Goal: Transaction & Acquisition: Obtain resource

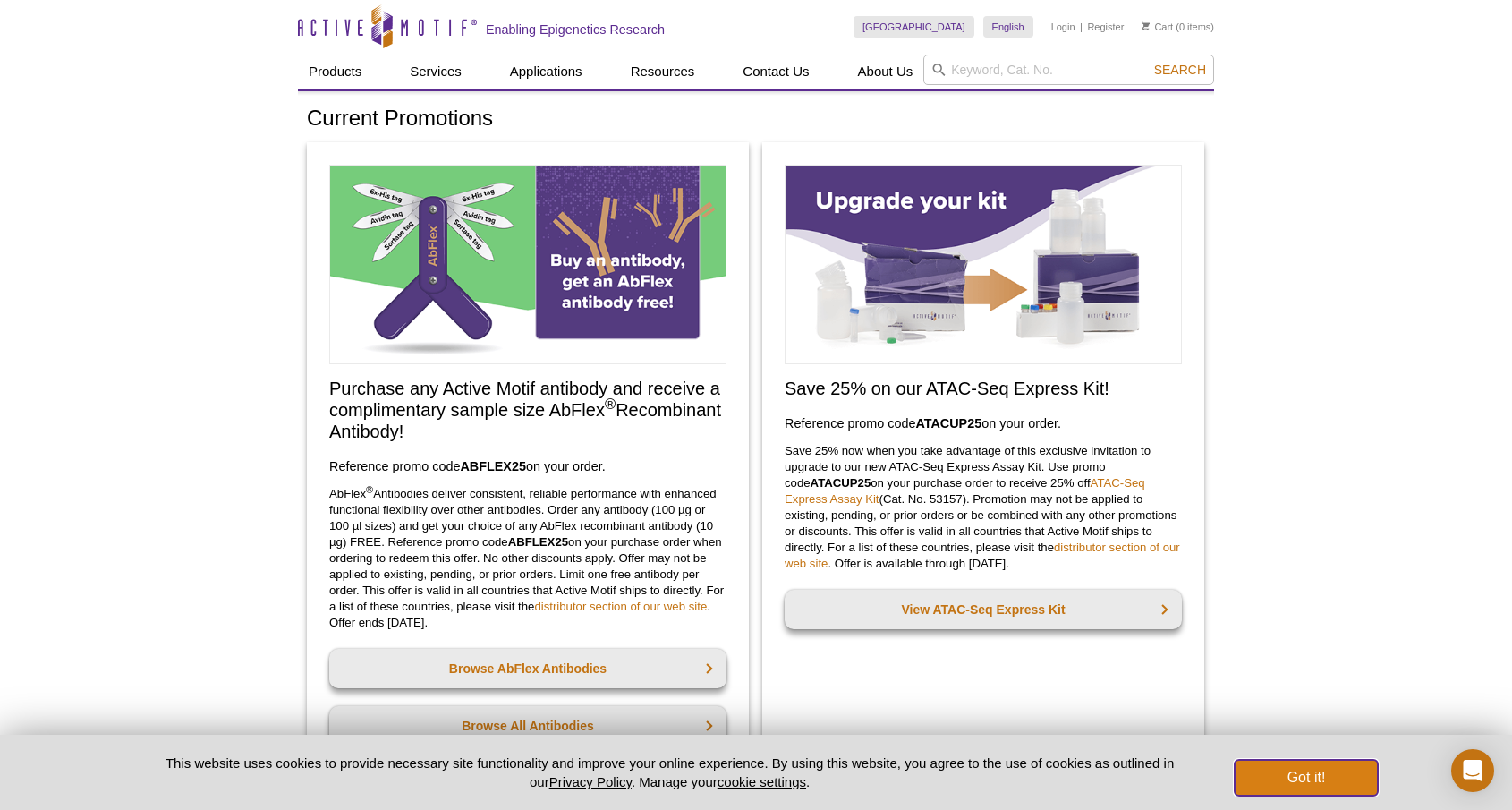
click at [1282, 774] on button "Got it!" at bounding box center [1306, 778] width 143 height 36
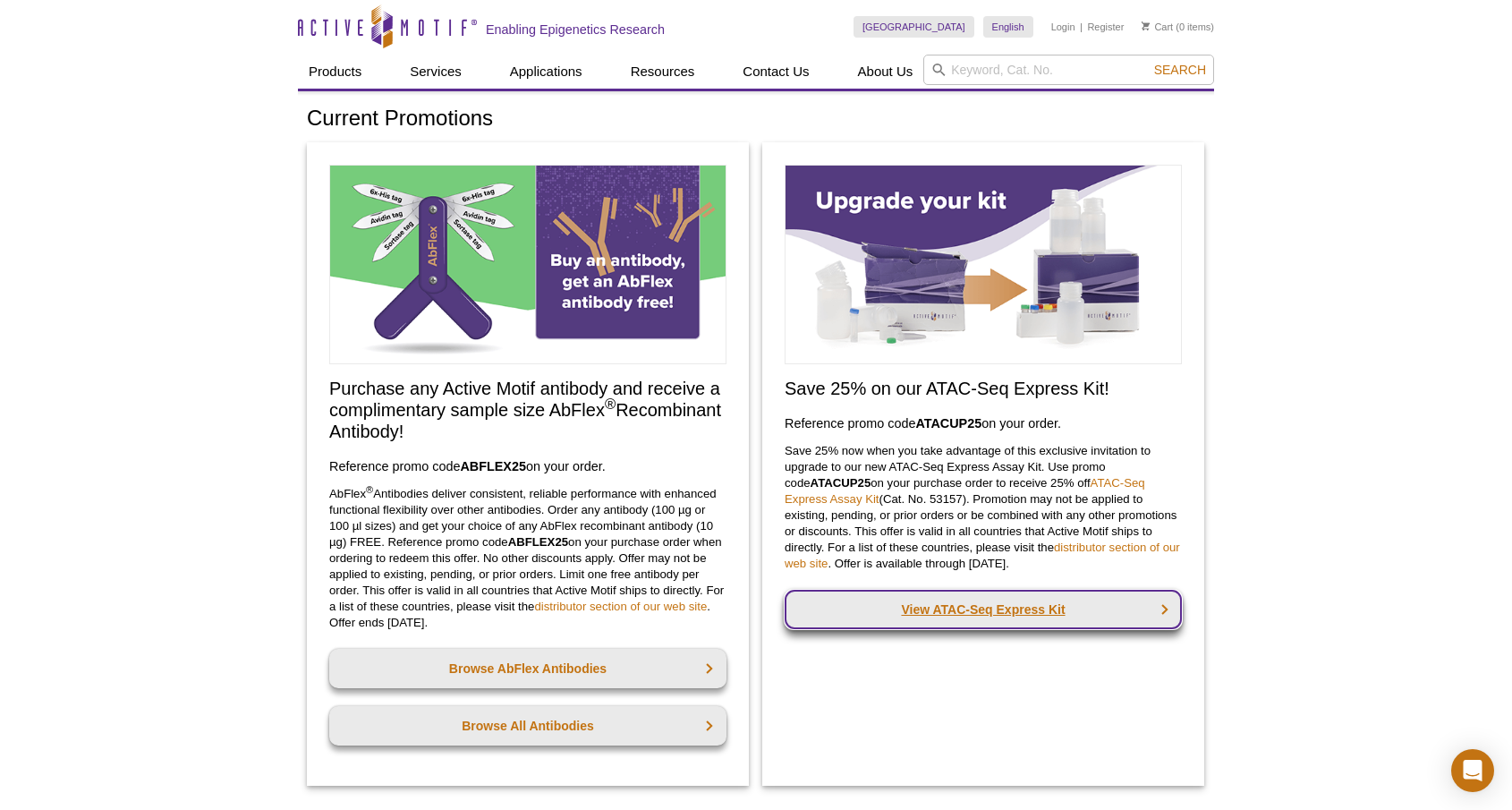
click at [988, 609] on link "View ATAC-Seq Express Kit" at bounding box center [983, 610] width 398 height 40
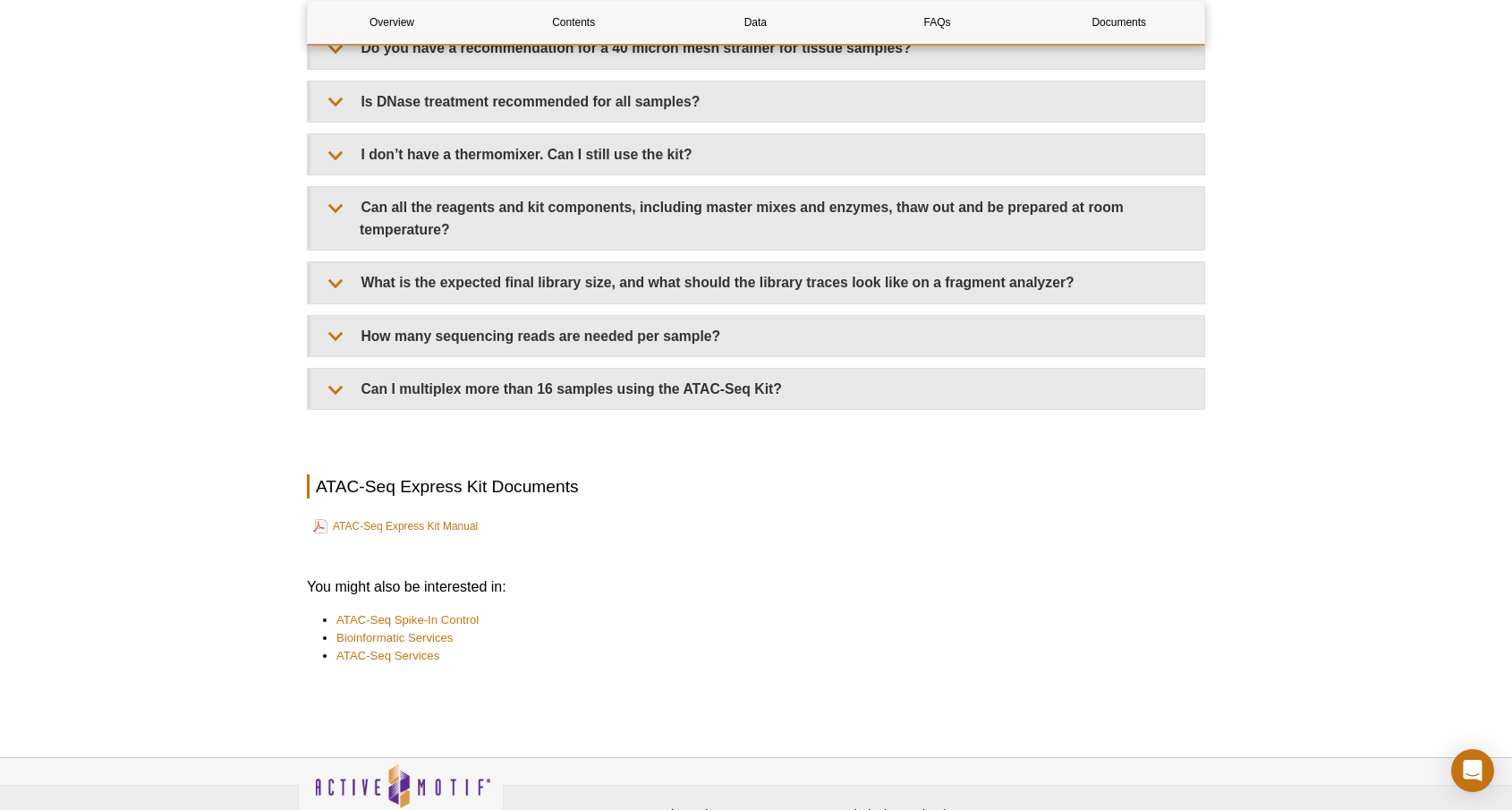
scroll to position [4149, 0]
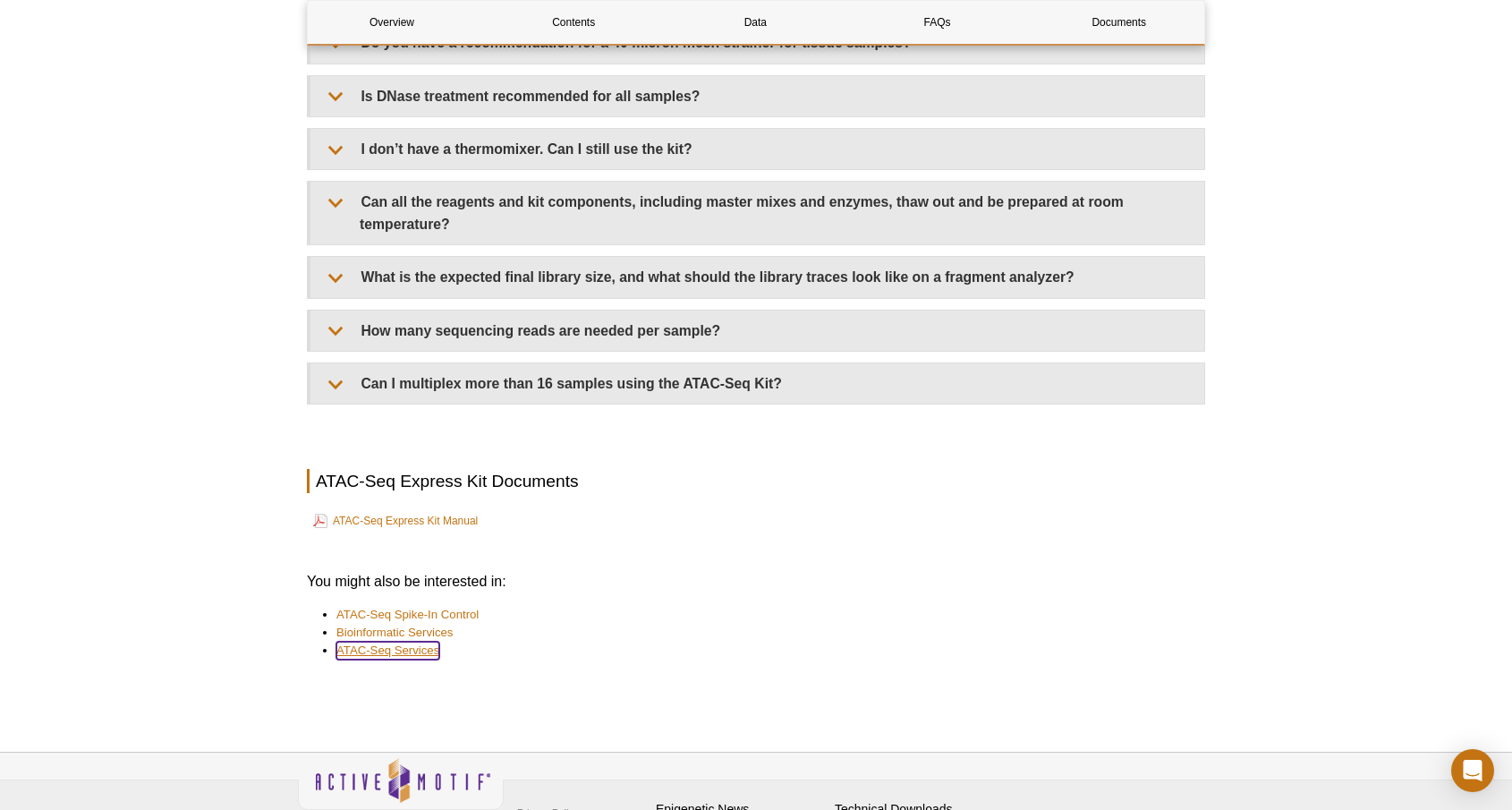
click at [385, 652] on link "ATAC-Seq Services" at bounding box center [388, 651] width 103 height 18
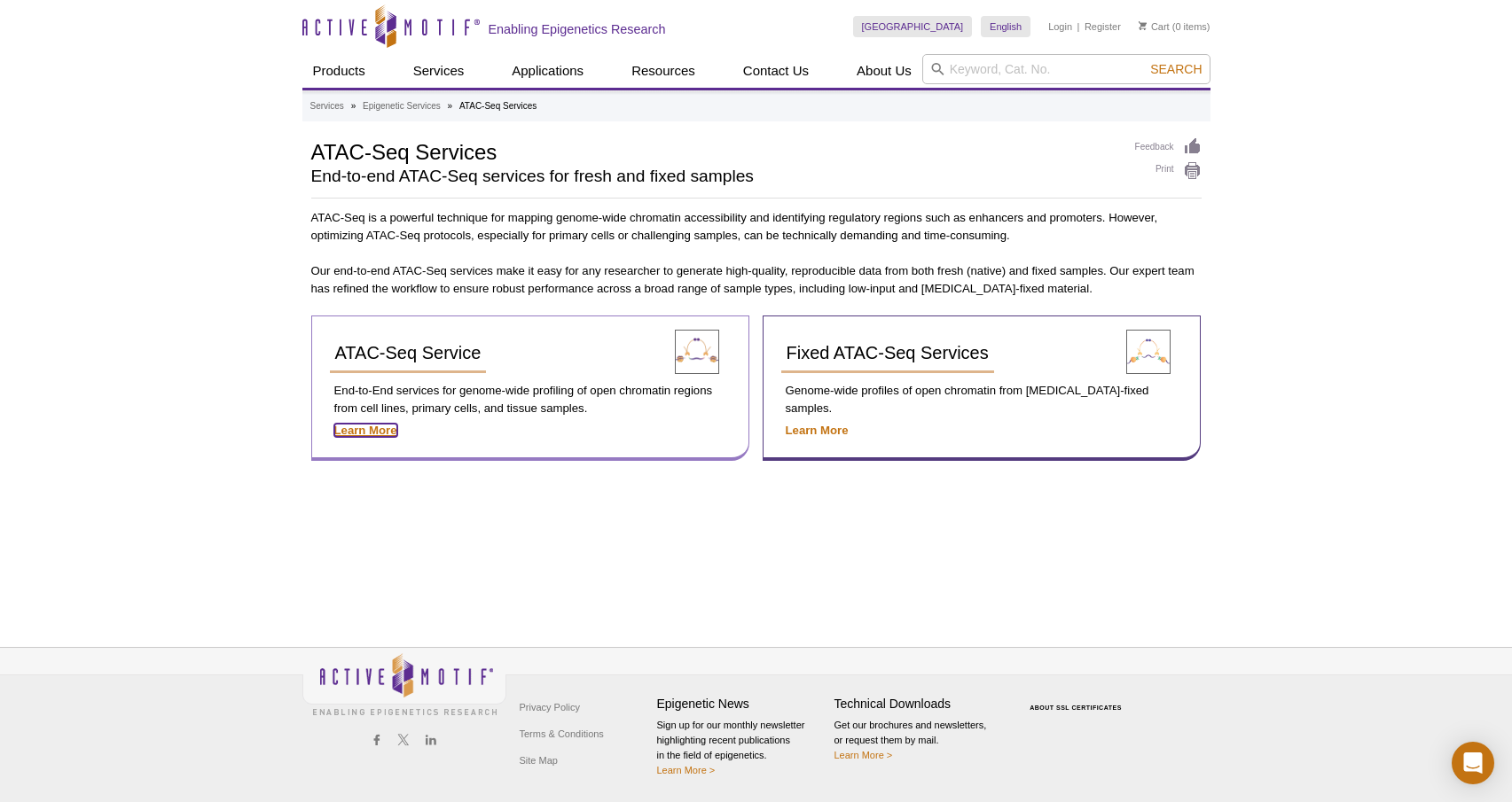
click at [366, 429] on strong "Learn More" at bounding box center [366, 430] width 63 height 13
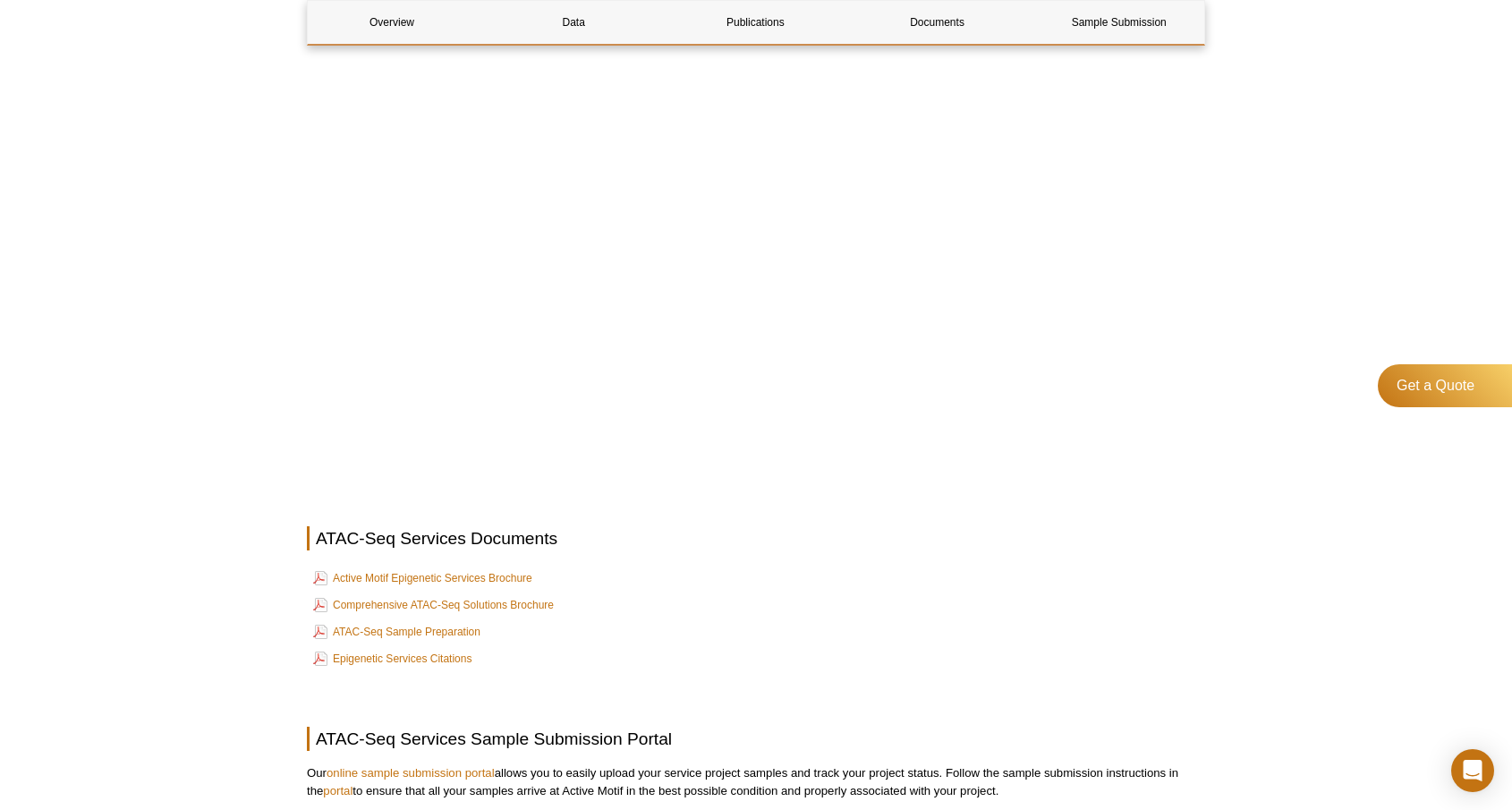
scroll to position [5217, 0]
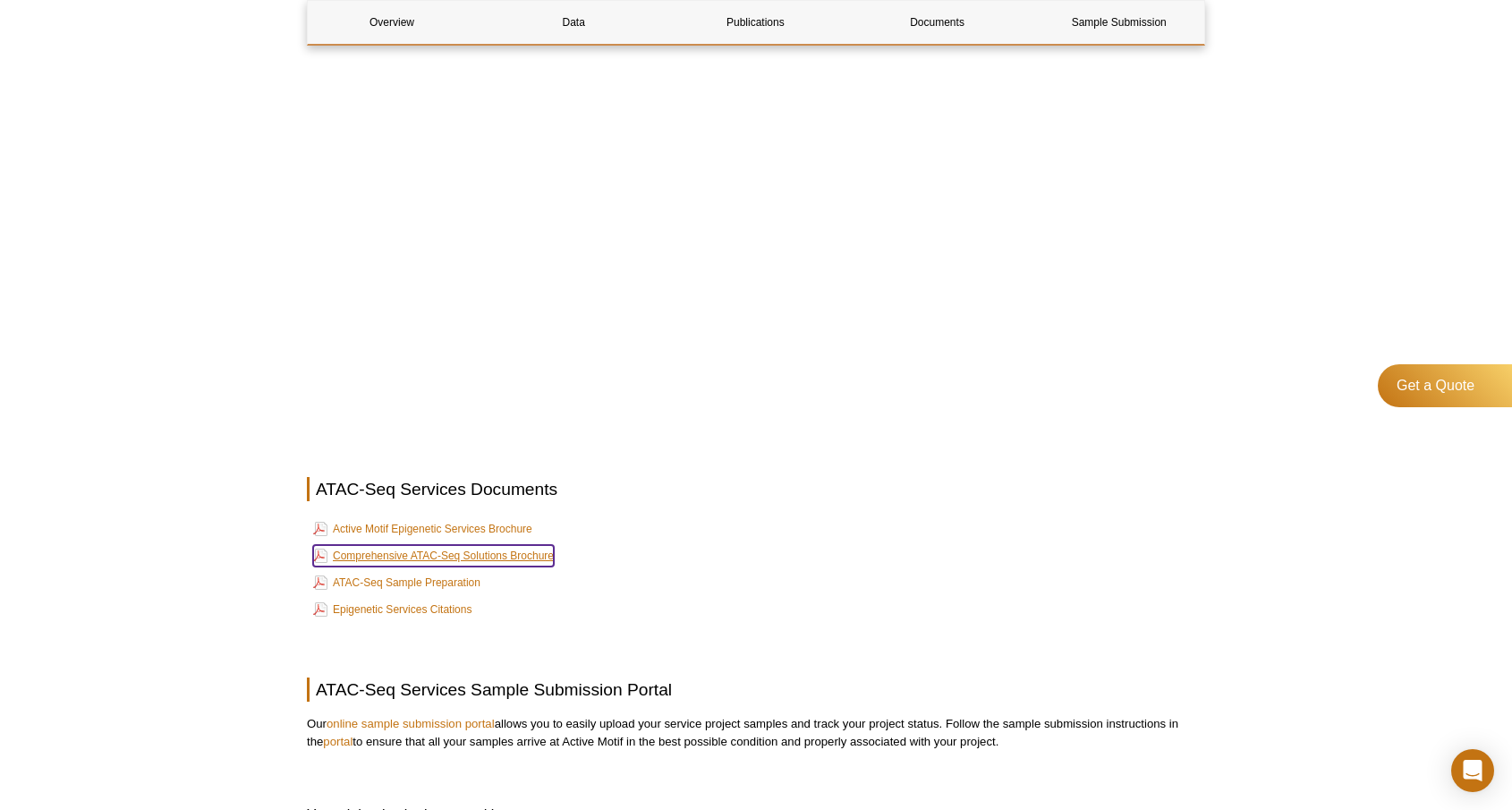
click at [508, 554] on link "Comprehensive ATAC-Seq Solutions Brochure" at bounding box center [434, 556] width 241 height 22
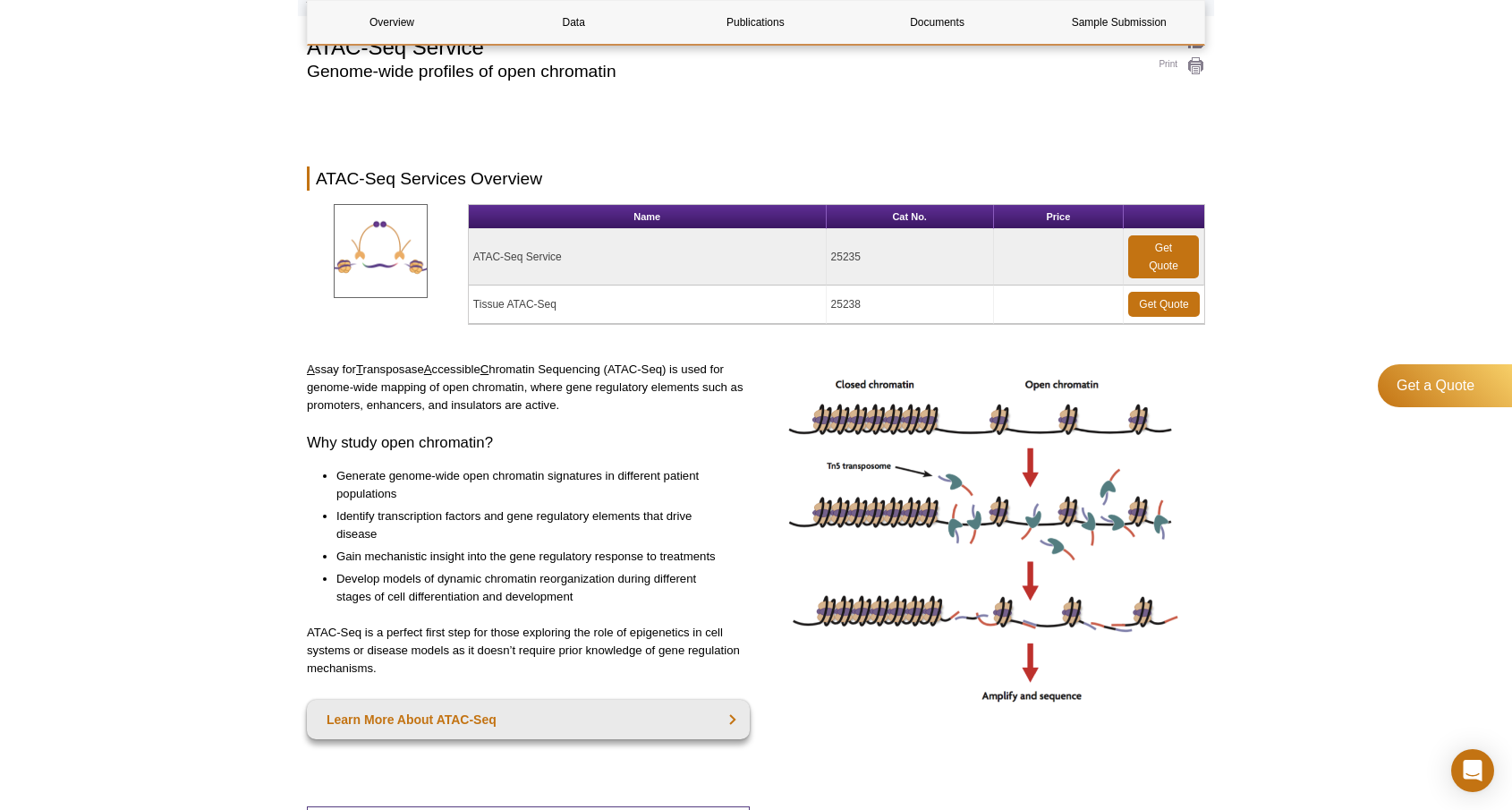
scroll to position [0, 0]
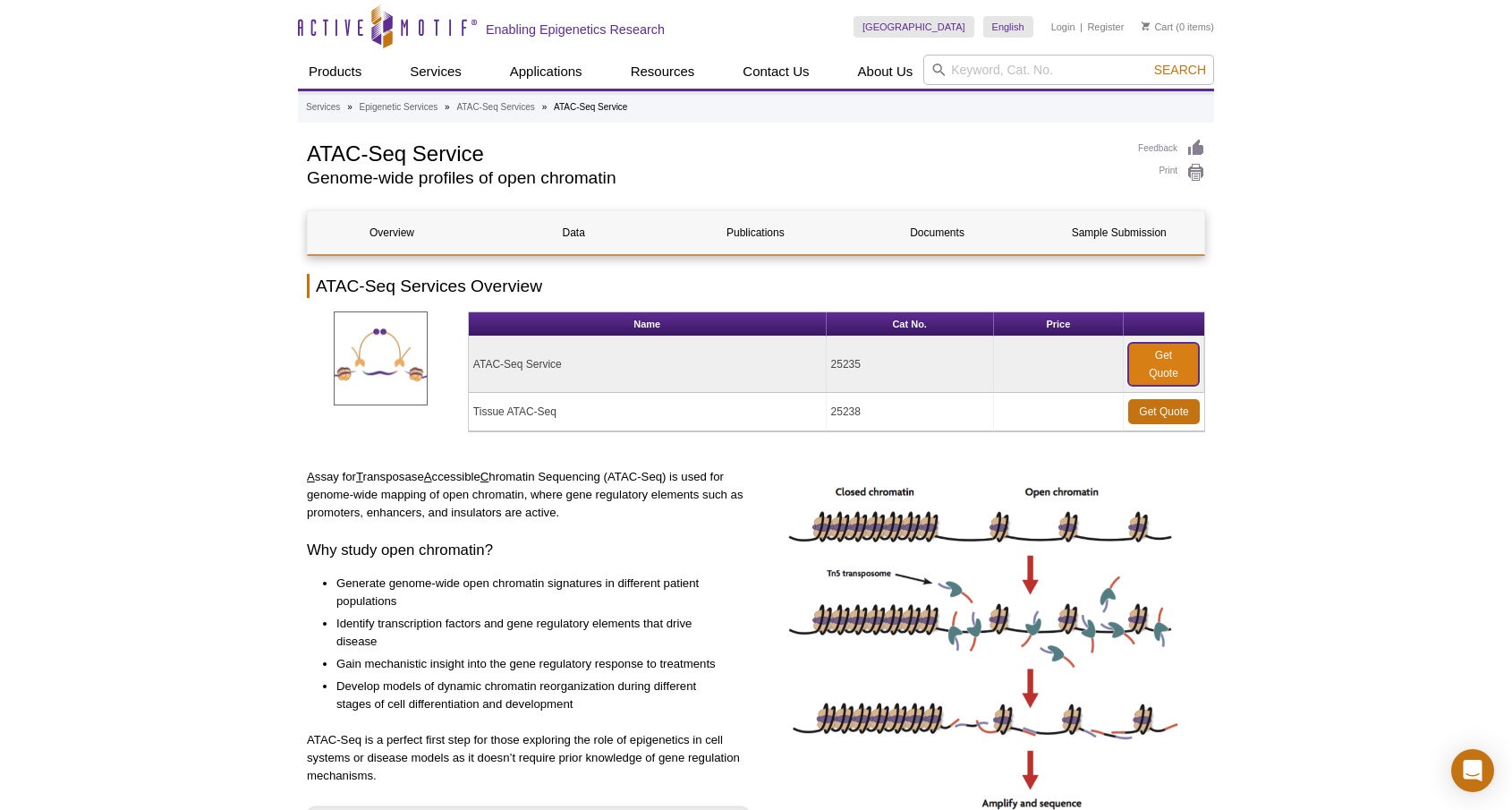
click at [1155, 362] on link "Get Quote" at bounding box center [1163, 364] width 71 height 43
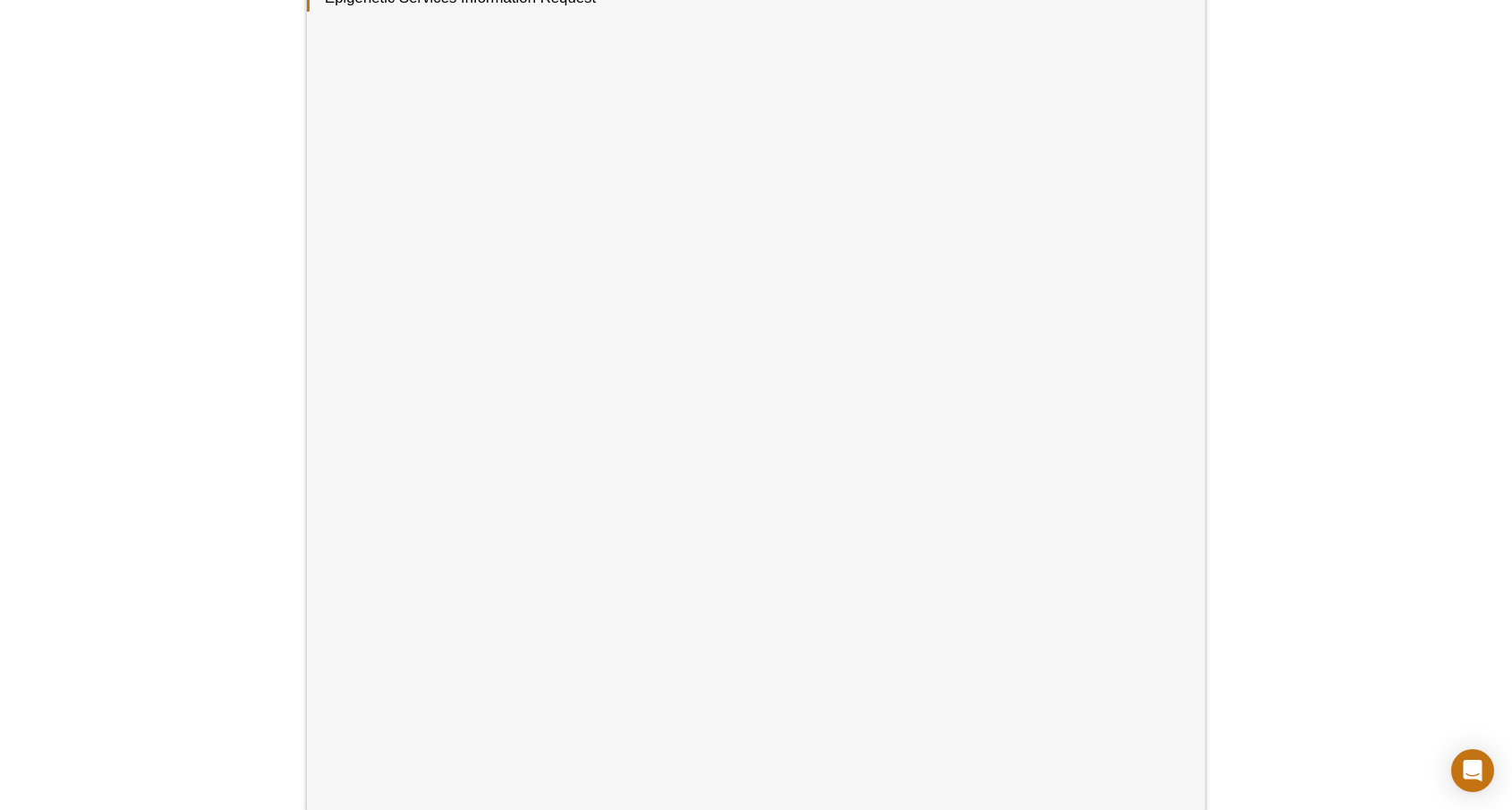
scroll to position [360, 0]
